Goal: Navigation & Orientation: Find specific page/section

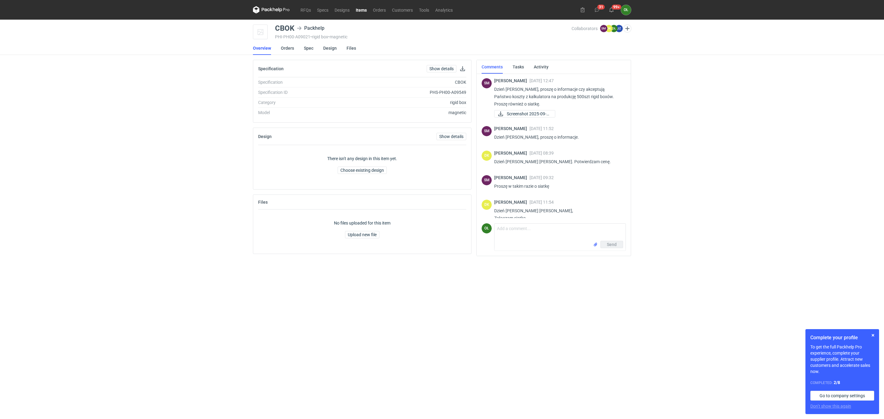
scroll to position [18, 0]
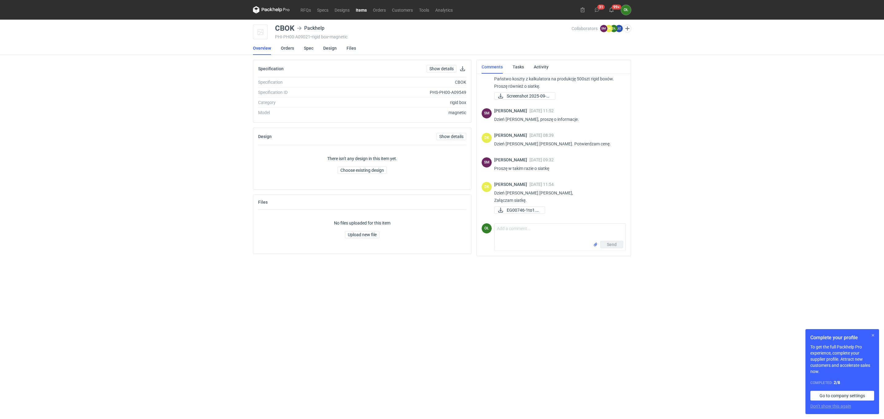
click at [873, 333] on button "button" at bounding box center [872, 335] width 7 height 7
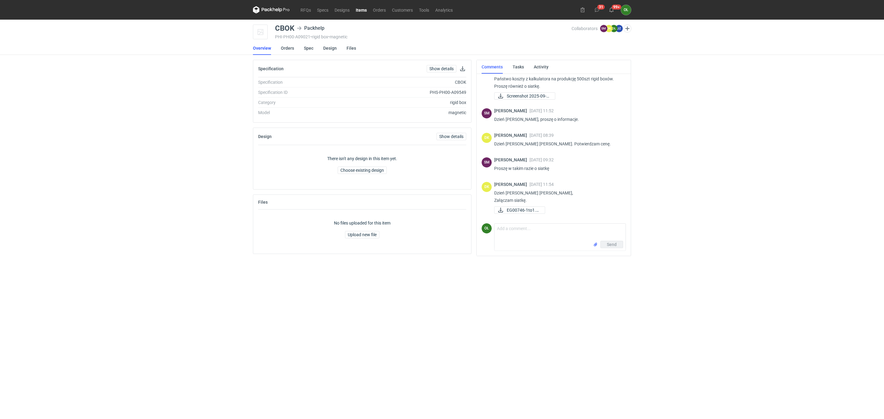
click at [309, 3] on nav "RFQs Specs Designs Items Orders Customers Tools Analytics" at bounding box center [354, 10] width 203 height 20
click at [309, 7] on link "RFQs" at bounding box center [305, 9] width 17 height 7
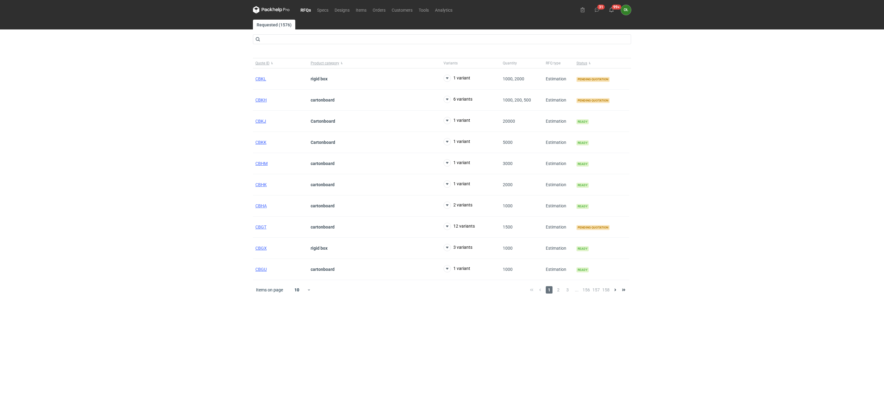
click at [218, 100] on div "RFQs Specs Designs Items Orders Customers Tools Analytics 31 99+ OŁ [PERSON_NAM…" at bounding box center [442, 209] width 884 height 419
